Goal: Transaction & Acquisition: Purchase product/service

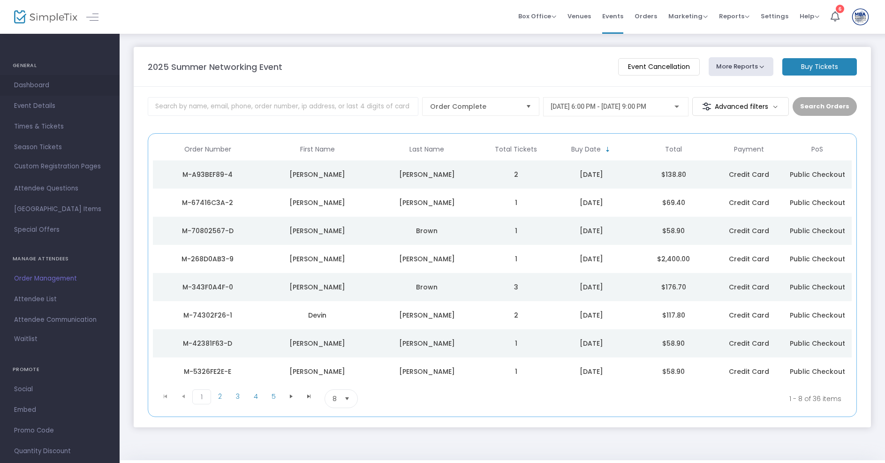
click at [18, 83] on span "Dashboard" at bounding box center [59, 85] width 91 height 12
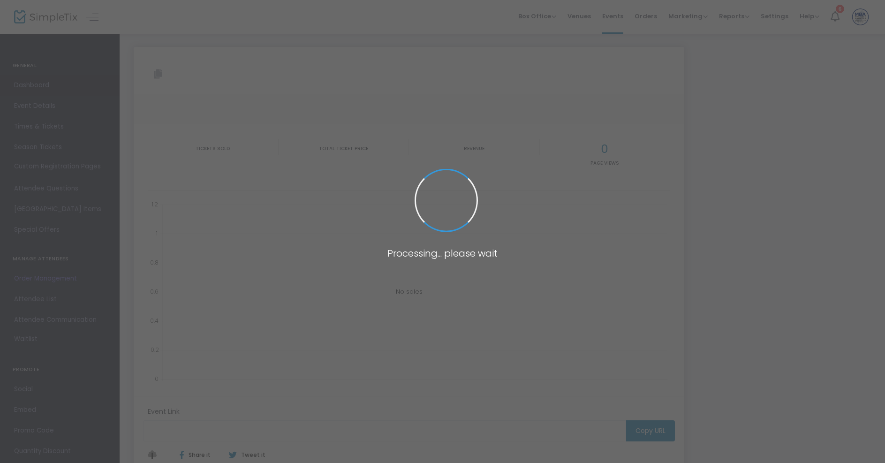
type input "[URL][DOMAIN_NAME]"
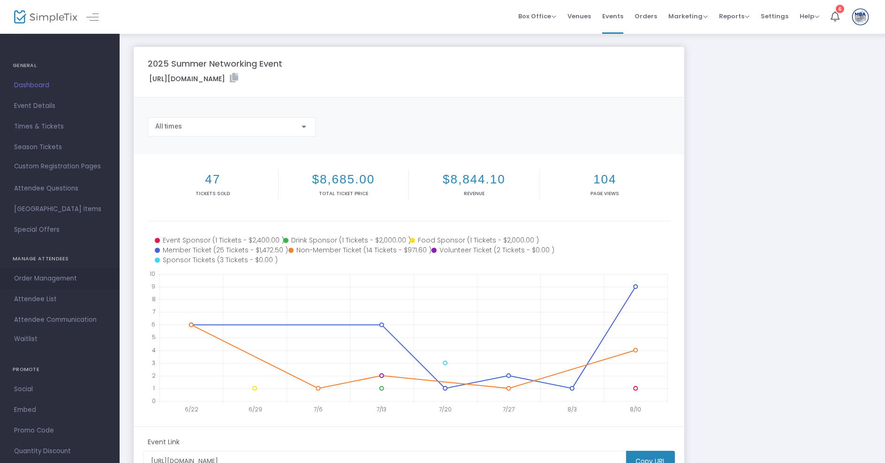
click at [25, 276] on span "Order Management" at bounding box center [59, 278] width 91 height 12
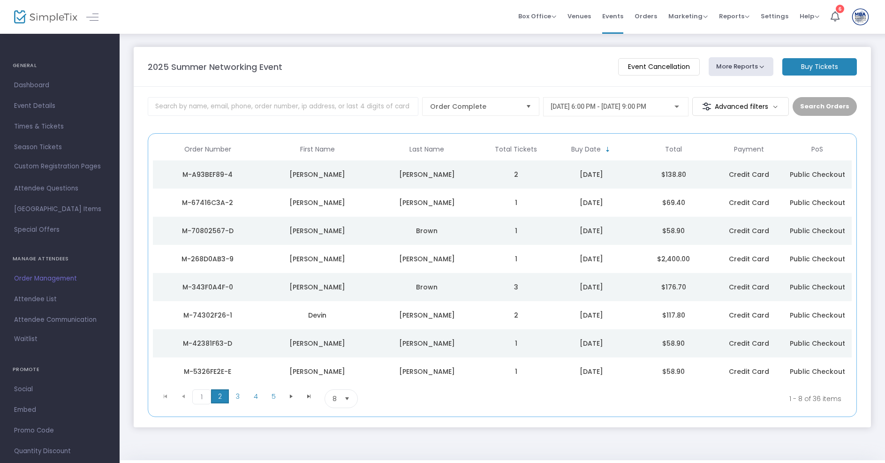
click at [220, 396] on span "2" at bounding box center [220, 396] width 18 height 14
click at [202, 396] on span "1" at bounding box center [201, 396] width 18 height 14
click at [220, 256] on div "M-268D0AB3-9" at bounding box center [207, 258] width 105 height 9
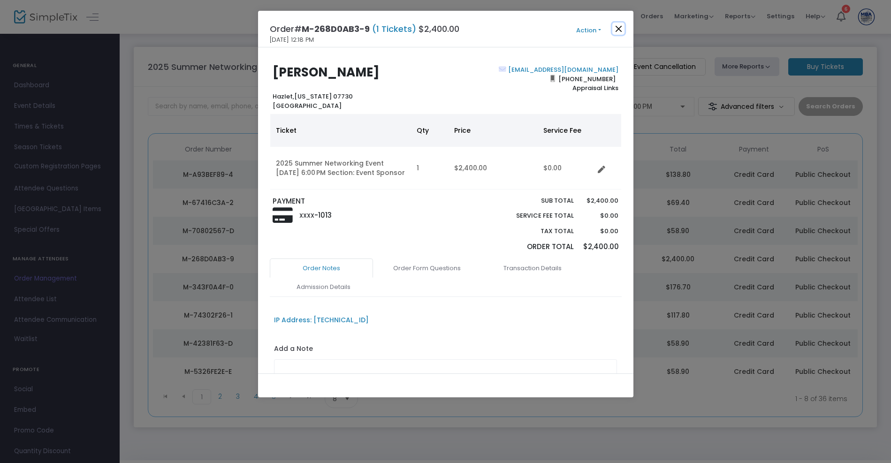
click at [621, 27] on button "Close" at bounding box center [618, 29] width 12 height 12
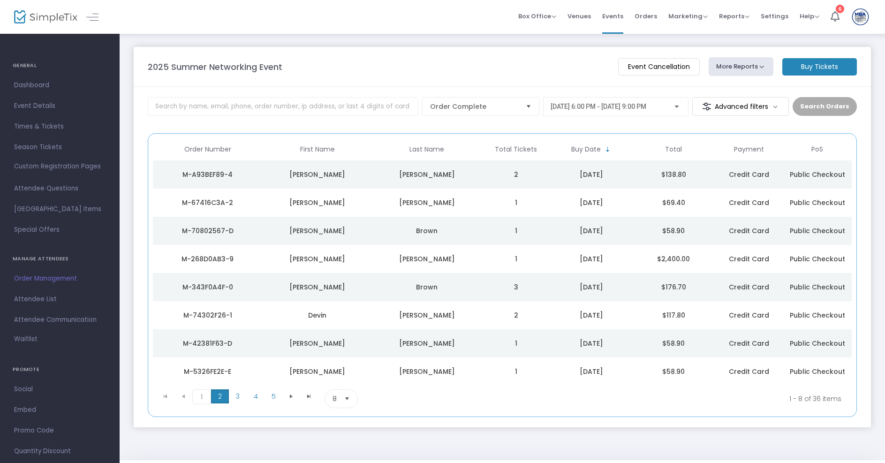
click at [222, 397] on span "2" at bounding box center [220, 396] width 18 height 14
click at [202, 396] on span "1" at bounding box center [201, 396] width 18 height 14
click at [225, 278] on td "M-343F0A4F-0" at bounding box center [208, 287] width 110 height 28
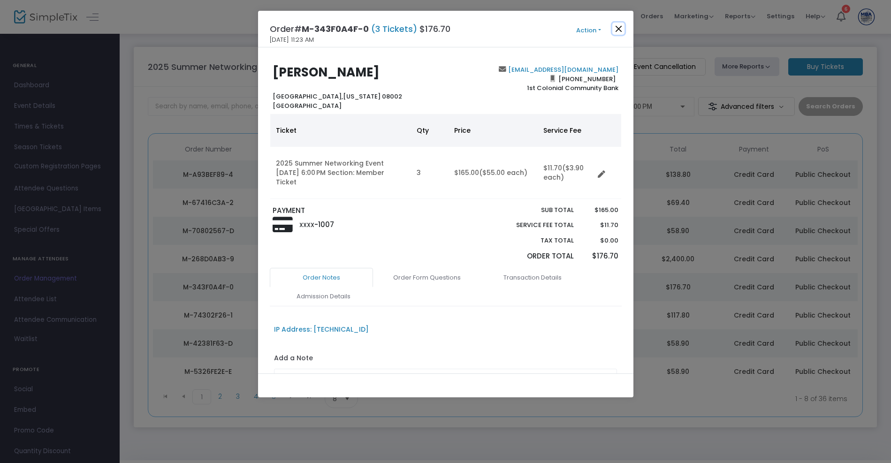
click at [614, 27] on button "Close" at bounding box center [618, 29] width 12 height 12
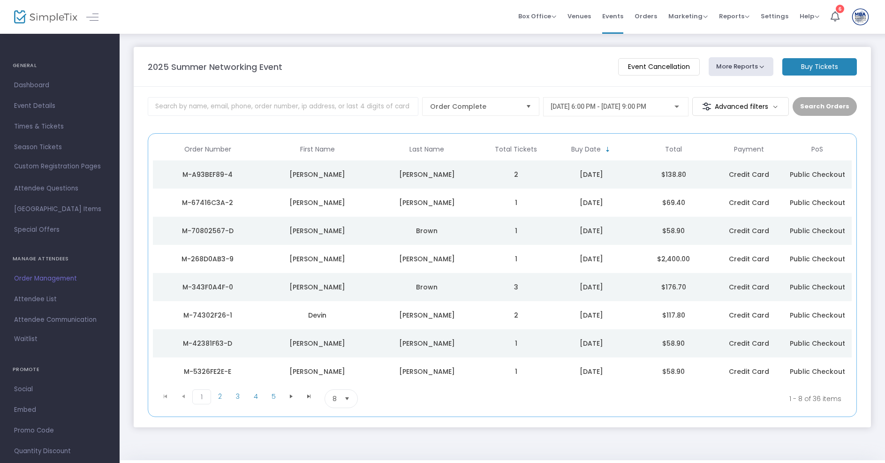
click at [212, 225] on td "M-70802567-D" at bounding box center [208, 231] width 110 height 28
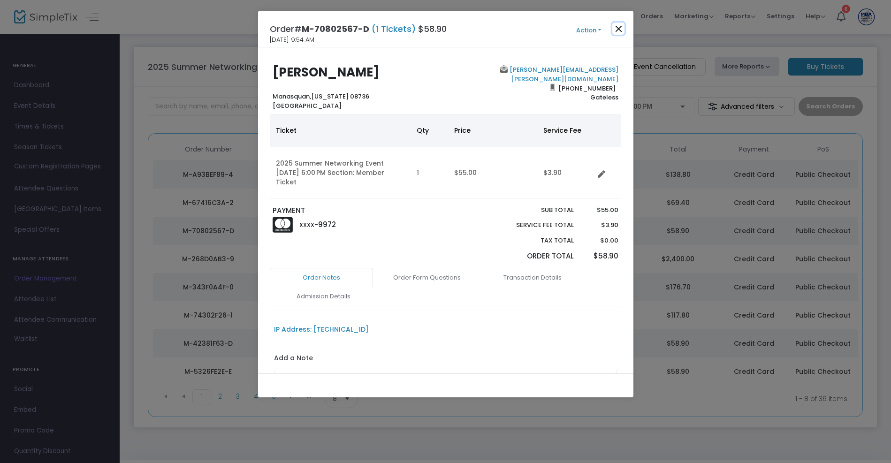
click at [619, 26] on button "Close" at bounding box center [618, 29] width 12 height 12
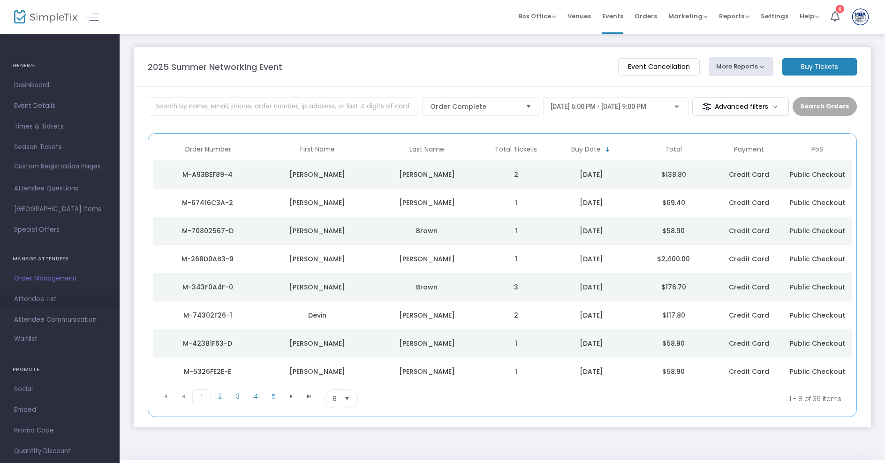
click at [34, 294] on span "Attendee List" at bounding box center [59, 299] width 91 height 12
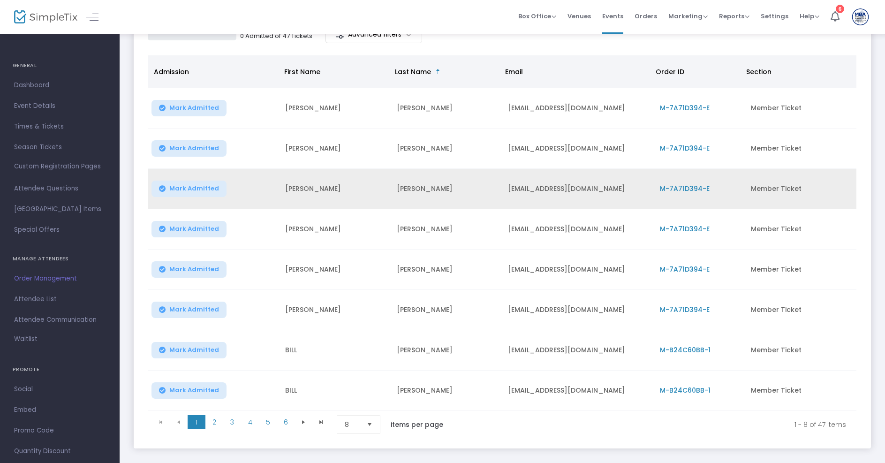
scroll to position [147, 0]
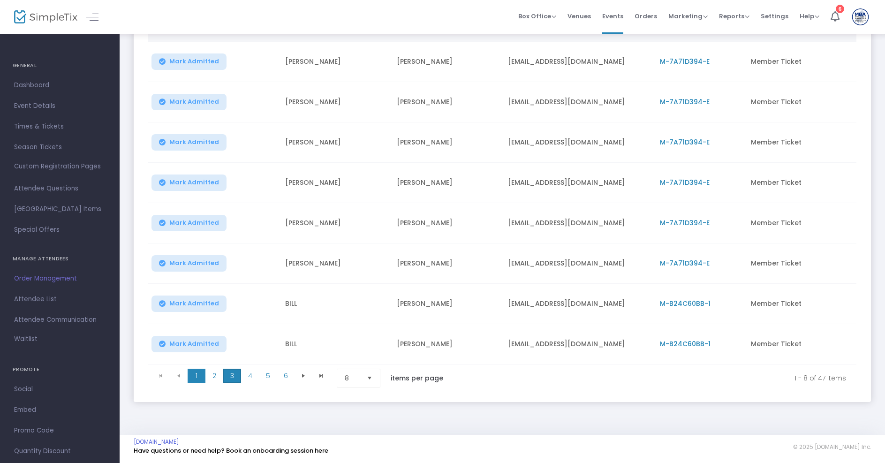
click at [226, 374] on span "3" at bounding box center [232, 376] width 18 height 14
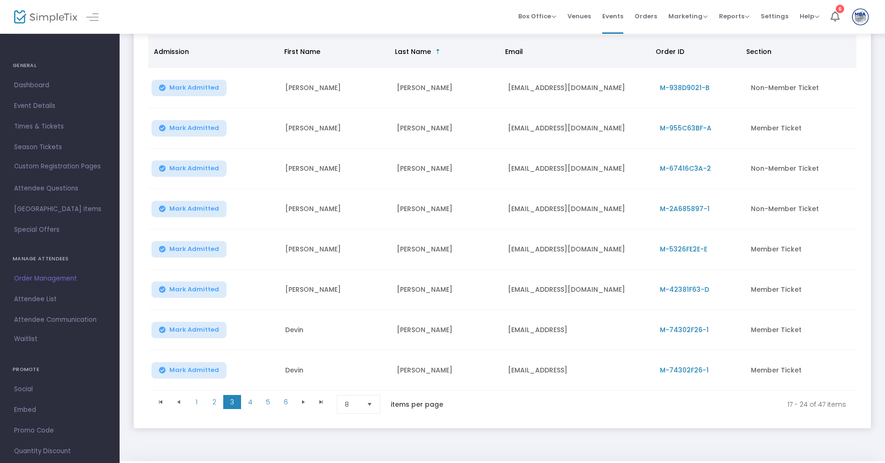
scroll to position [119, 0]
click at [280, 402] on span "6" at bounding box center [286, 400] width 18 height 14
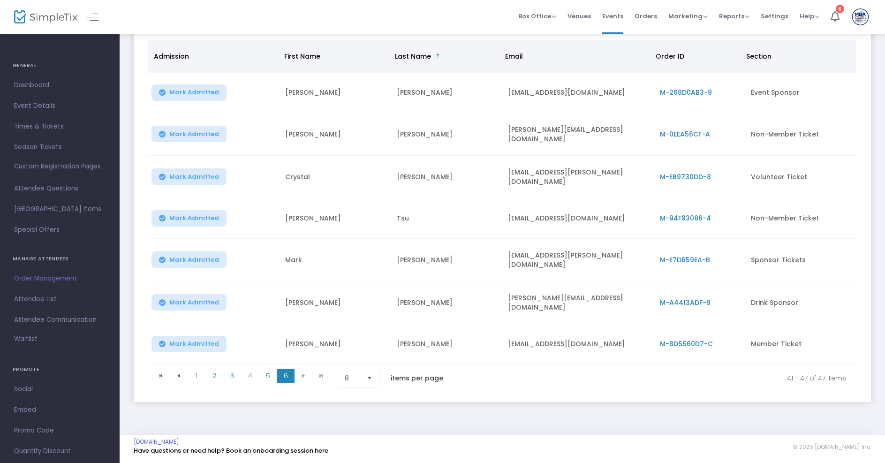
scroll to position [106, 0]
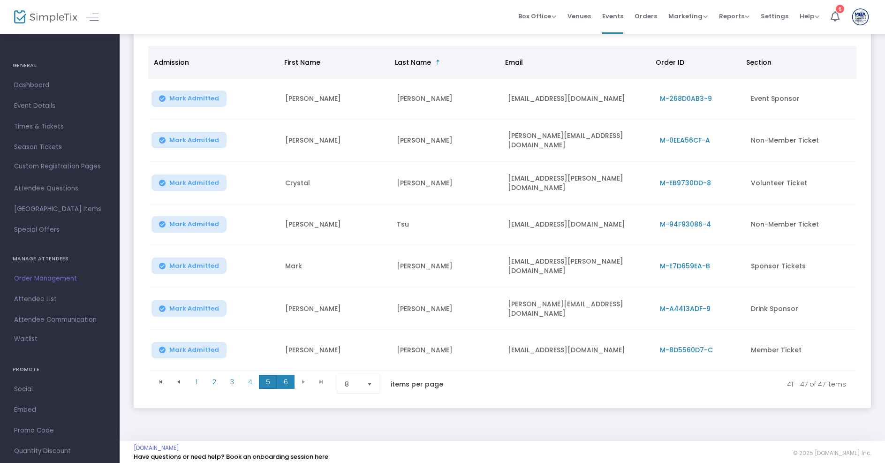
click at [266, 375] on span "5" at bounding box center [268, 382] width 18 height 14
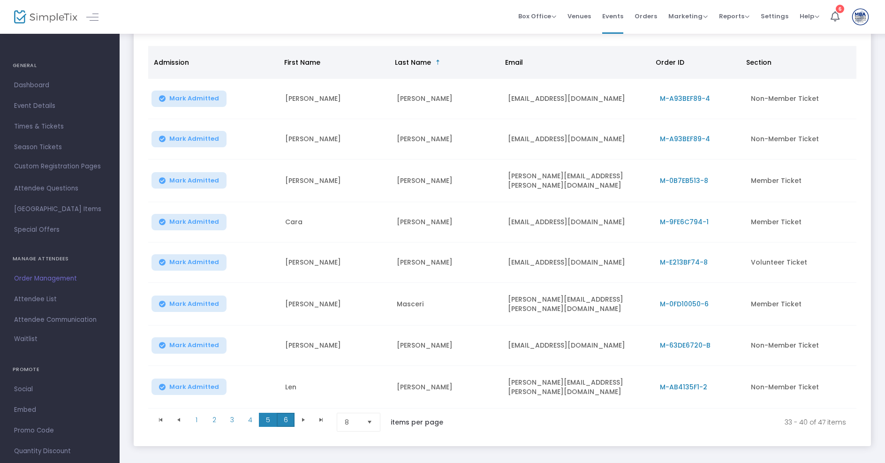
click at [285, 413] on span "6" at bounding box center [286, 420] width 18 height 14
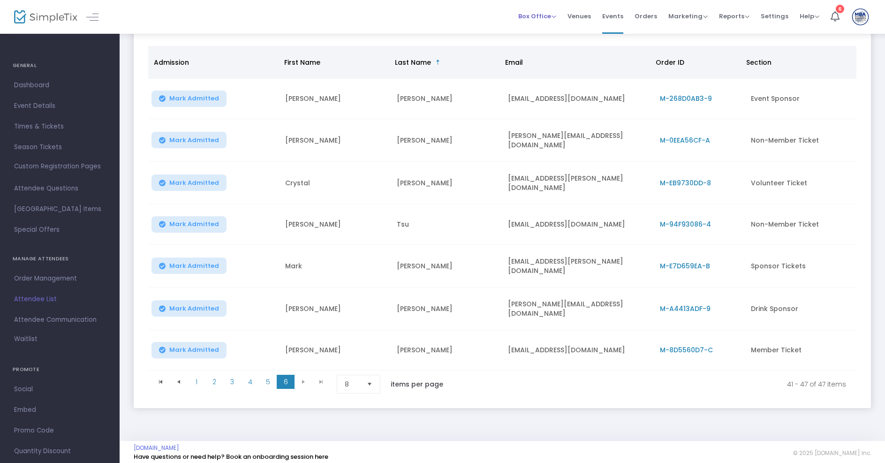
click at [543, 8] on span "Box Office Sell Tickets Bookings Sell Season Pass" at bounding box center [537, 16] width 38 height 24
click at [542, 15] on span "Box Office" at bounding box center [537, 16] width 38 height 9
click at [559, 23] on li "Sell Tickets" at bounding box center [551, 32] width 67 height 18
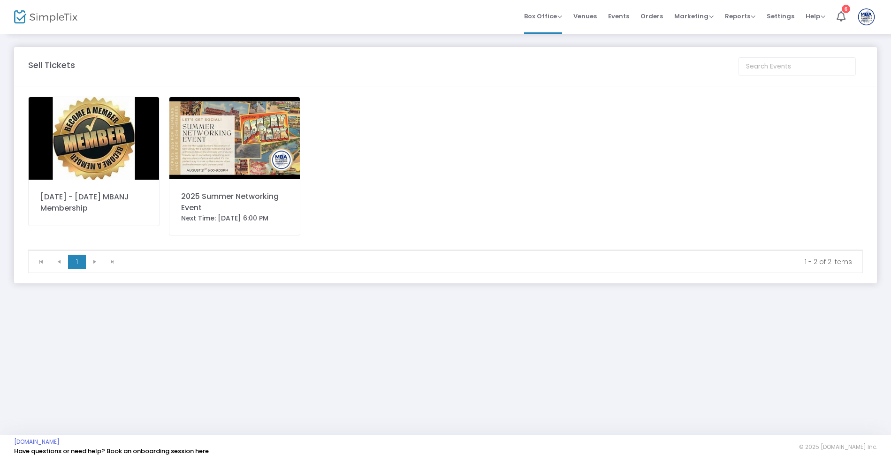
click at [249, 151] on img at bounding box center [234, 138] width 130 height 82
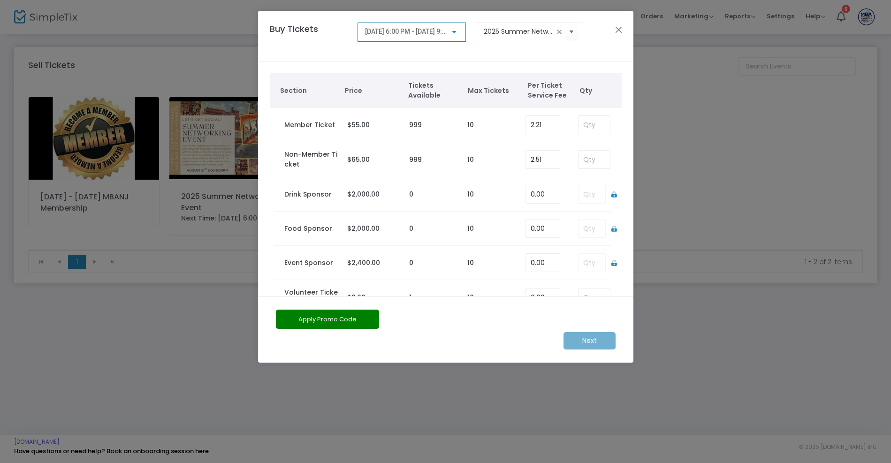
scroll to position [65, 0]
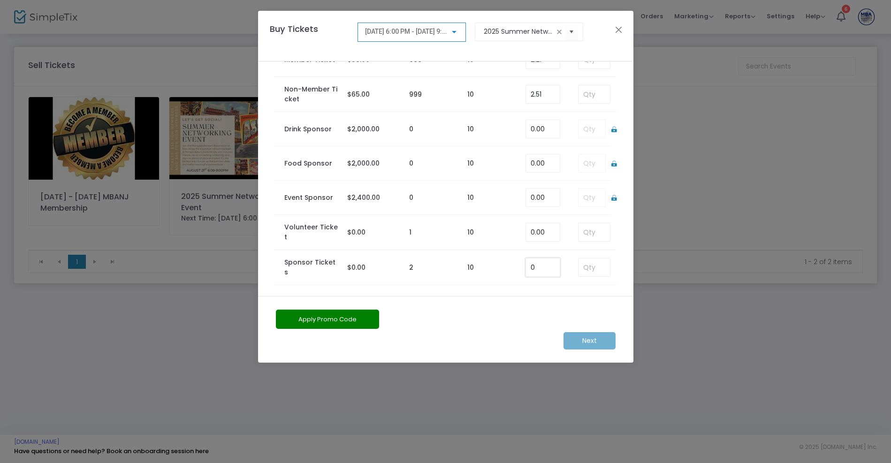
click at [533, 270] on input "0" at bounding box center [543, 267] width 34 height 18
type input "0.00"
click at [590, 272] on input at bounding box center [593, 267] width 31 height 18
type input "1"
click at [580, 342] on m-button "Next" at bounding box center [589, 340] width 52 height 17
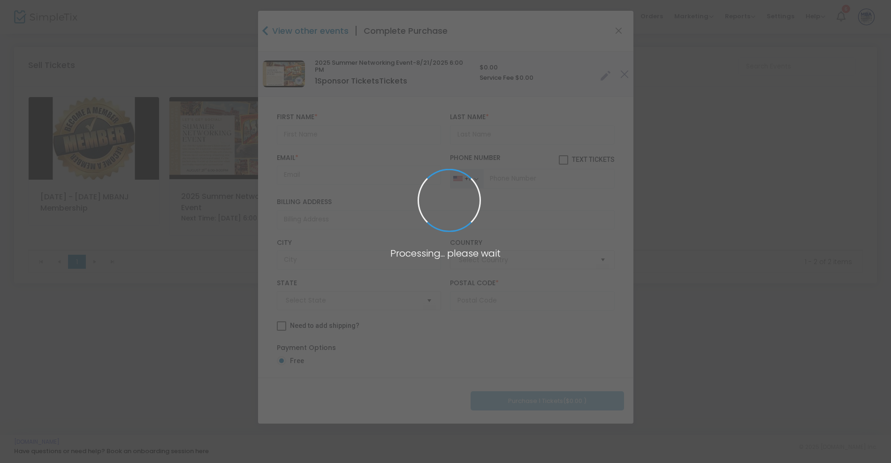
type input "[GEOGRAPHIC_DATA]"
type input "[US_STATE]"
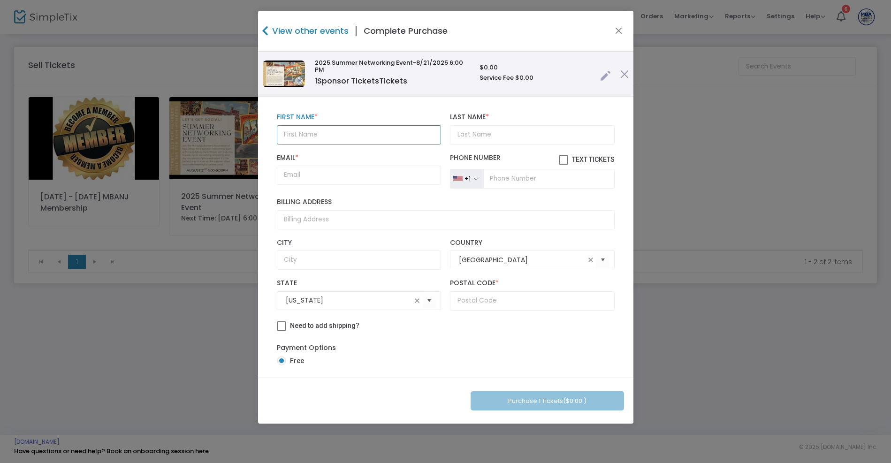
click at [358, 129] on input "text" at bounding box center [359, 134] width 164 height 19
type input "[PERSON_NAME]"
type input "i"
